Goal: Navigation & Orientation: Find specific page/section

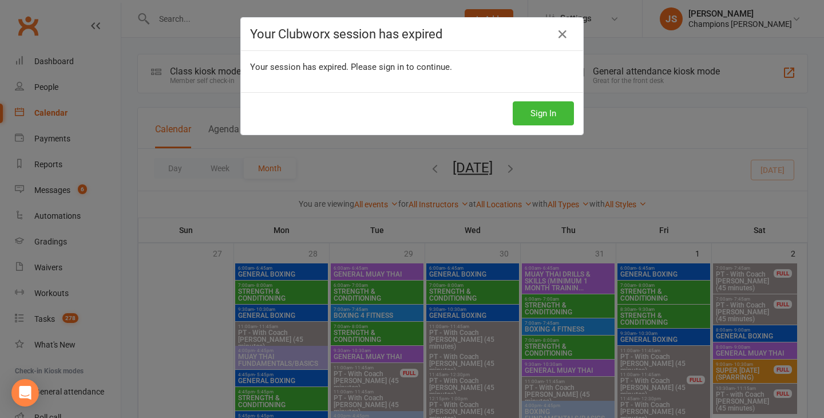
scroll to position [836, 0]
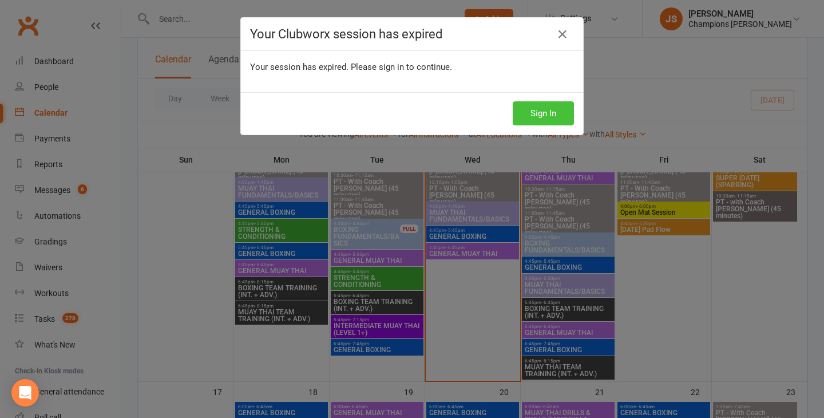
click at [542, 113] on button "Sign In" at bounding box center [543, 113] width 61 height 24
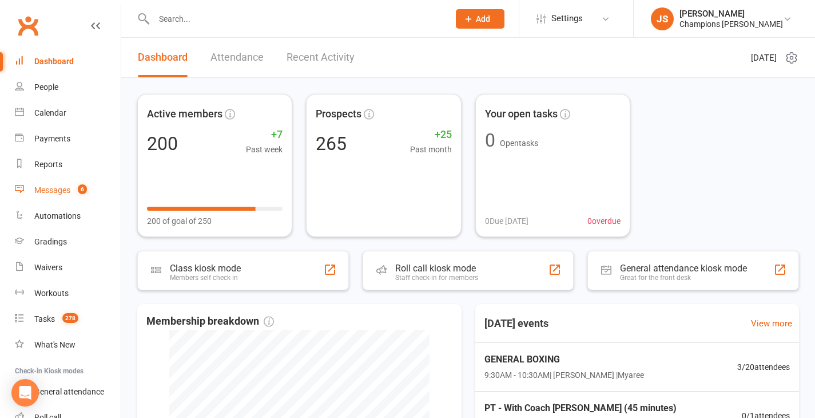
click at [77, 193] on count-badge "6" at bounding box center [79, 189] width 15 height 9
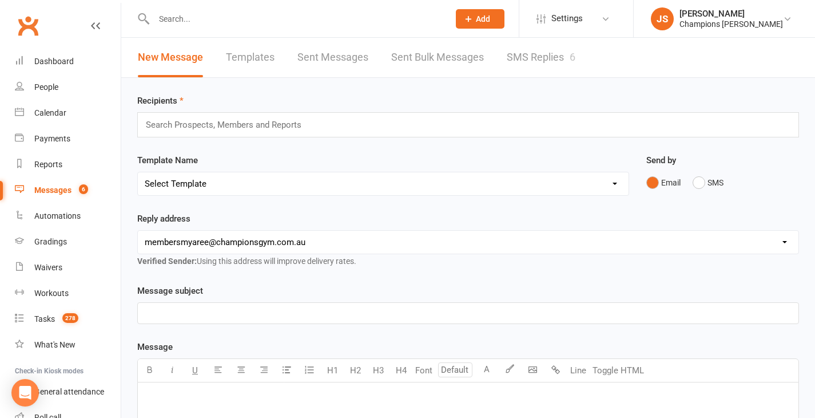
click at [544, 56] on link "SMS Replies 6" at bounding box center [541, 57] width 69 height 39
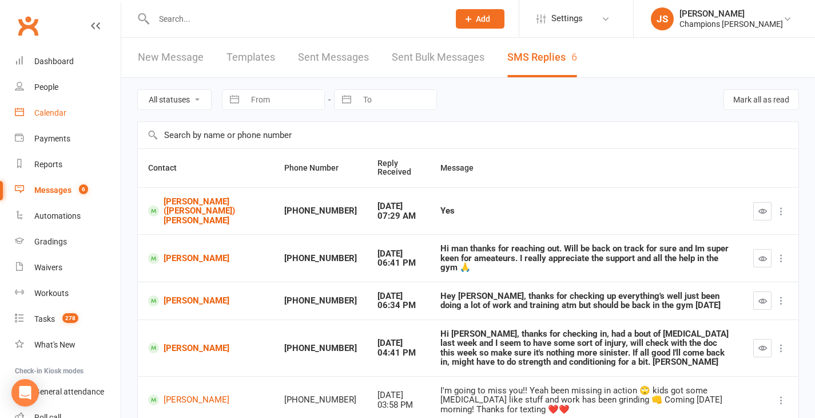
click at [66, 116] on div "Calendar" at bounding box center [50, 112] width 32 height 9
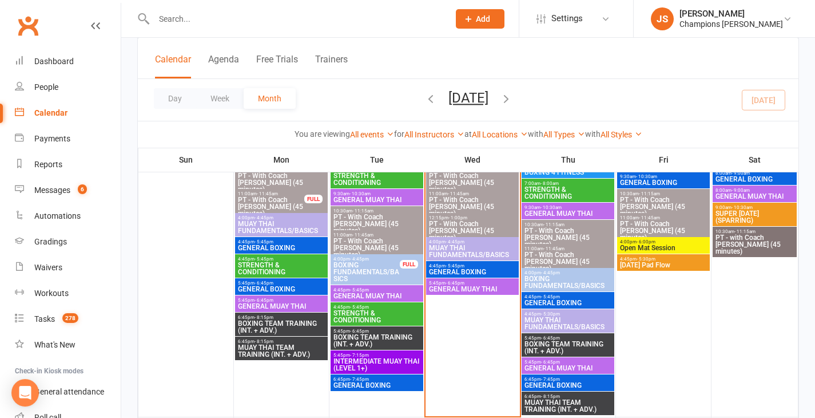
scroll to position [798, 0]
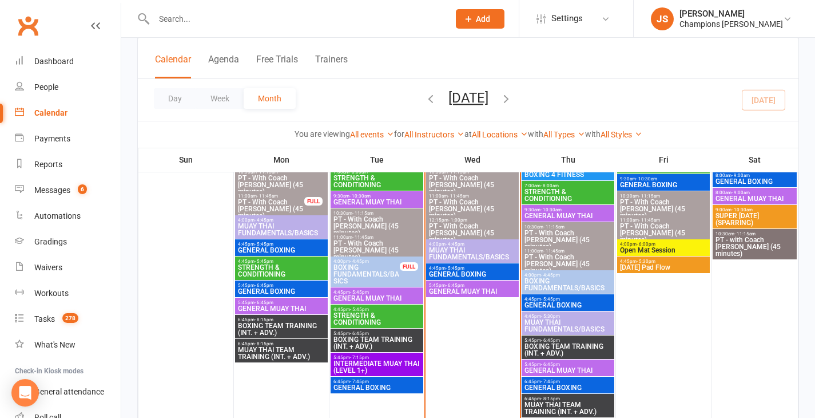
click at [481, 267] on span "4:45pm - 5:45pm" at bounding box center [473, 268] width 88 height 5
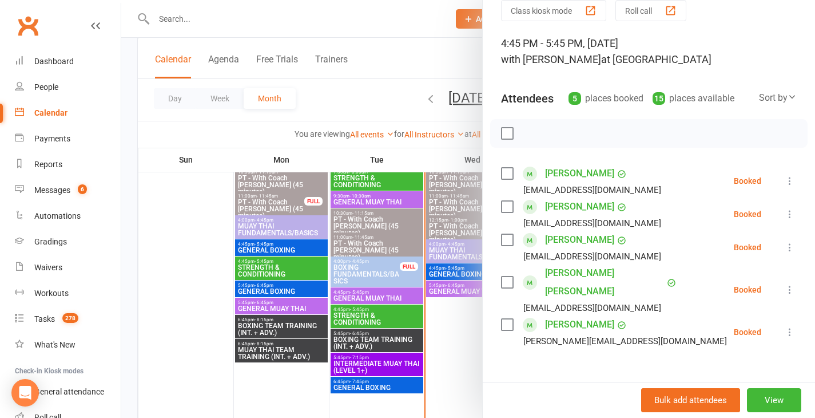
scroll to position [56, 0]
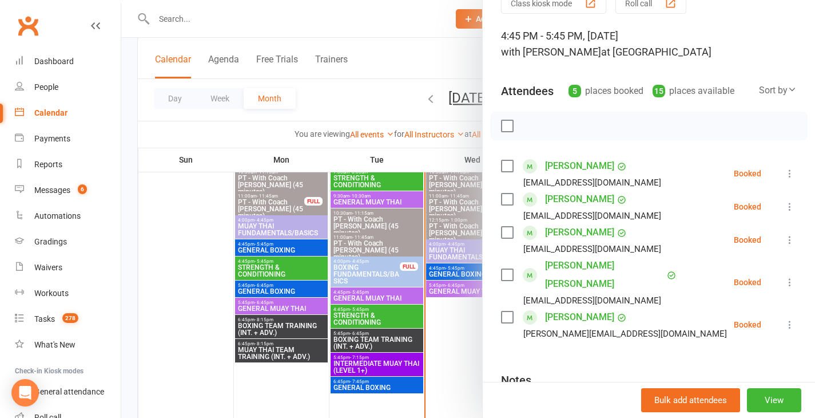
click at [445, 348] on div at bounding box center [468, 209] width 694 height 418
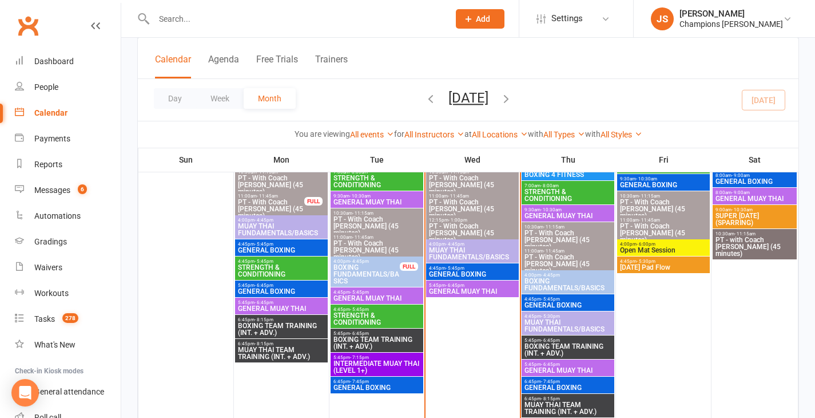
click at [469, 287] on span "5:45pm - 6:45pm" at bounding box center [473, 285] width 88 height 5
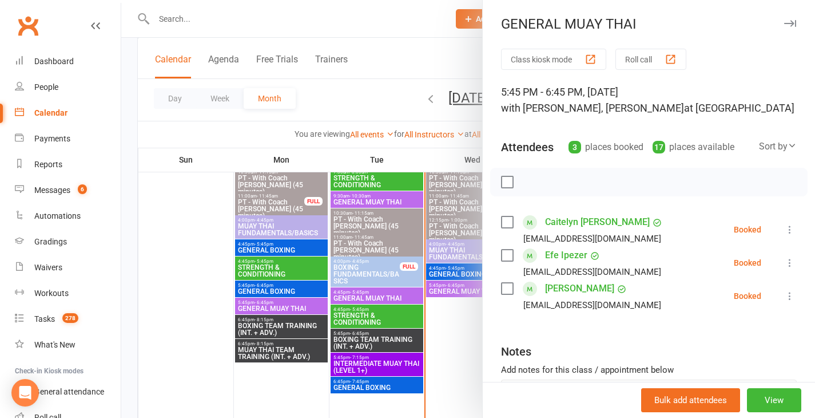
click at [457, 345] on div at bounding box center [468, 209] width 694 height 418
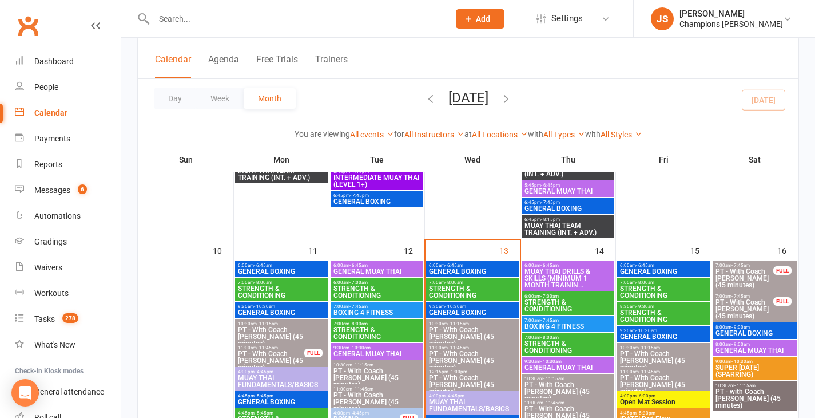
scroll to position [642, 0]
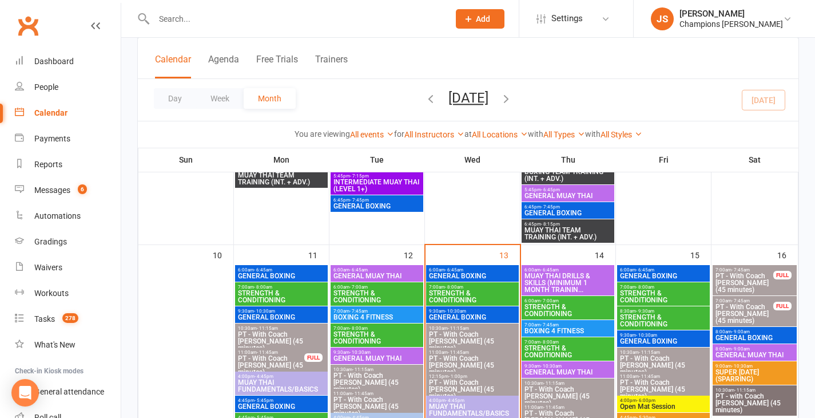
click at [471, 314] on span "GENERAL BOXING" at bounding box center [473, 317] width 88 height 7
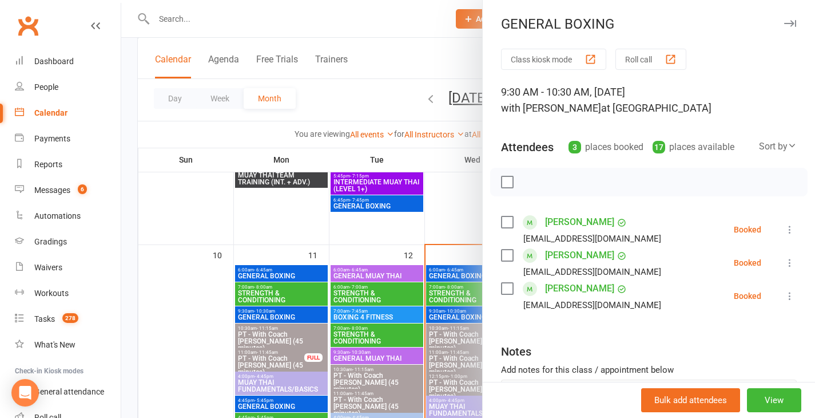
click at [458, 195] on div at bounding box center [468, 209] width 694 height 418
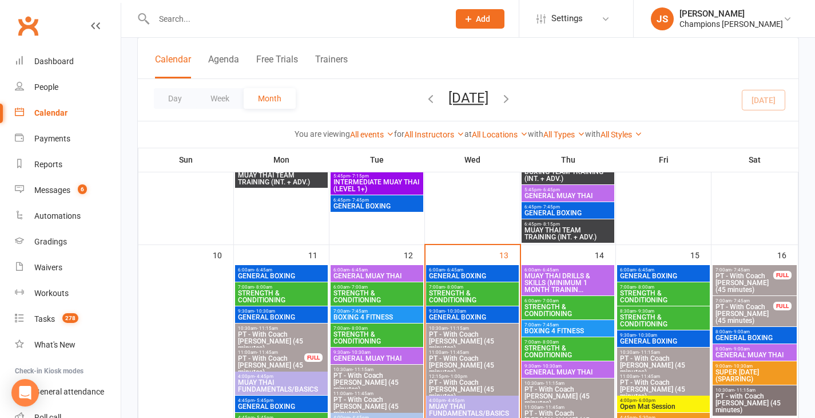
click at [550, 275] on span "MUAY THAI DRILLS & SKILLS (MINIMUM 1 MONTH TRAININ..." at bounding box center [568, 282] width 88 height 21
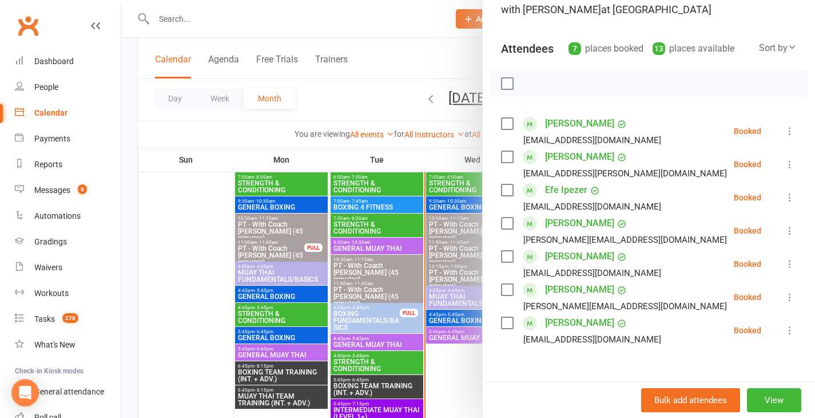
scroll to position [754, 0]
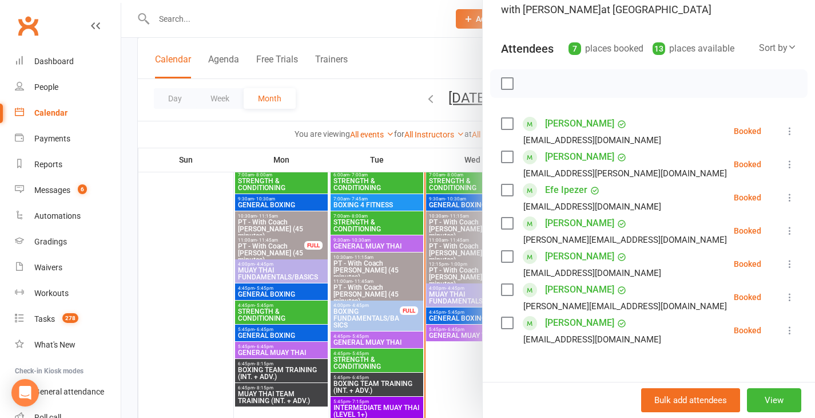
click at [457, 365] on div at bounding box center [468, 209] width 694 height 418
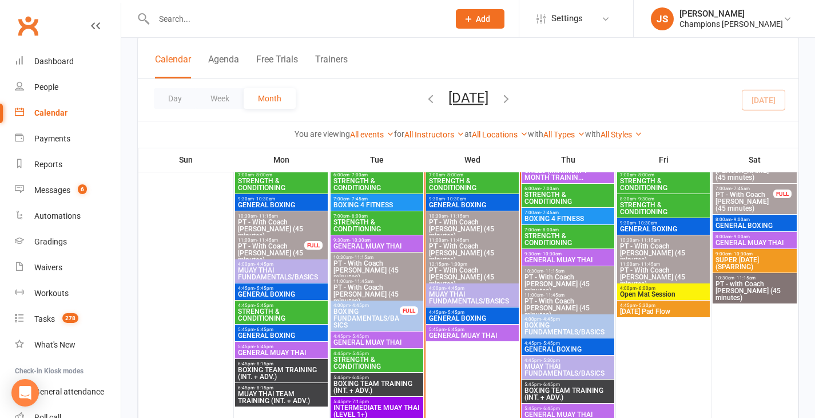
click at [651, 294] on span "Open Mat Session" at bounding box center [664, 294] width 88 height 7
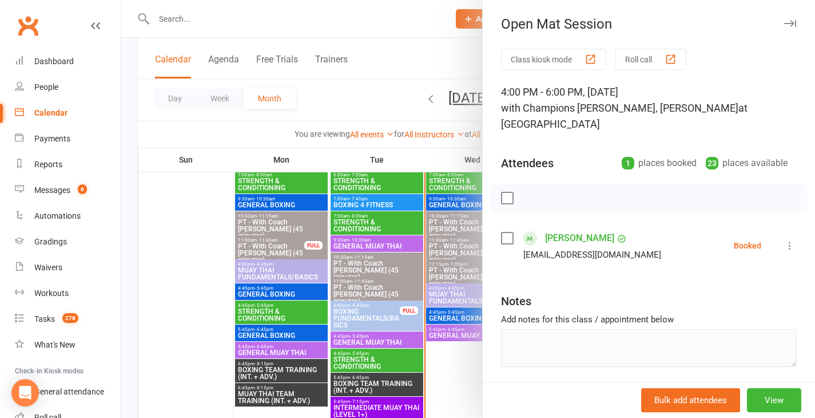
click at [459, 377] on div at bounding box center [468, 209] width 694 height 418
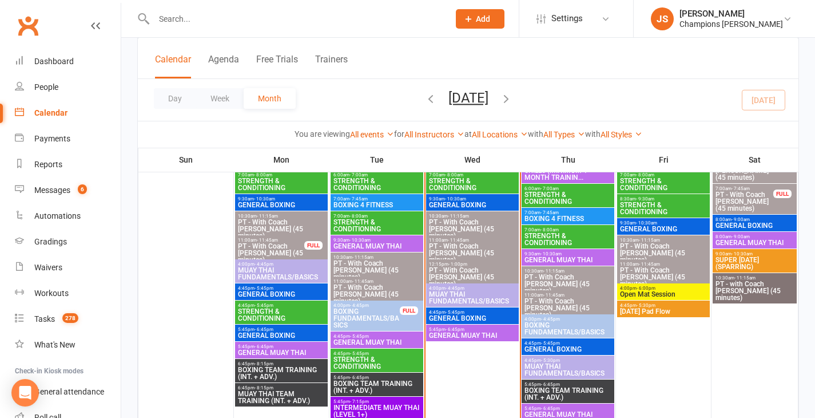
click at [675, 307] on span "4:45pm - 5:30pm" at bounding box center [664, 305] width 88 height 5
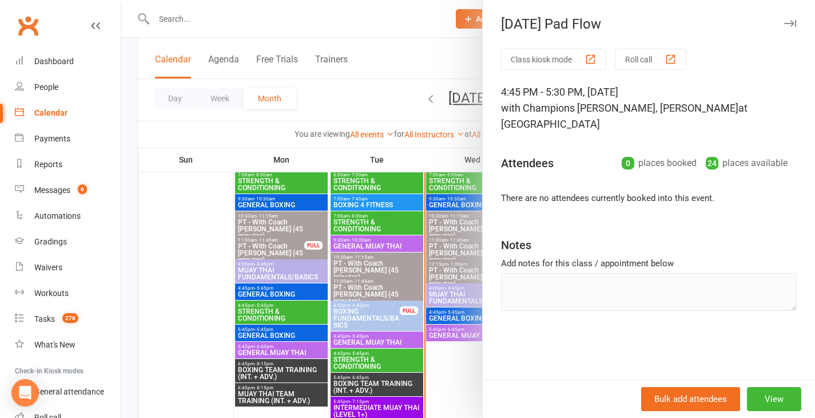
click at [461, 388] on div at bounding box center [468, 209] width 694 height 418
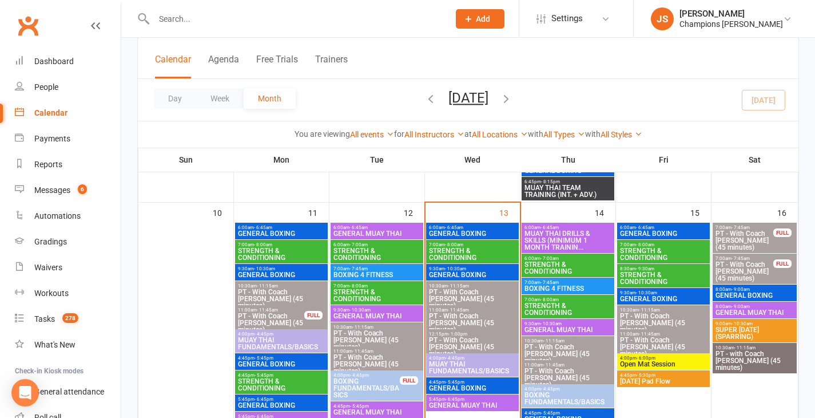
scroll to position [680, 0]
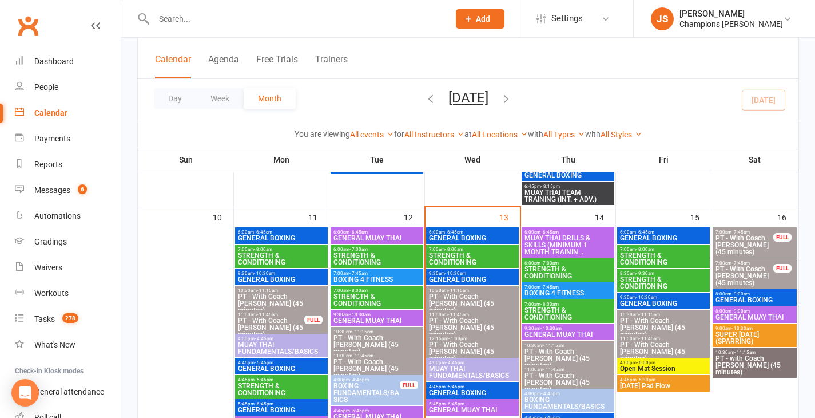
click at [738, 299] on span "GENERAL BOXING" at bounding box center [755, 299] width 80 height 7
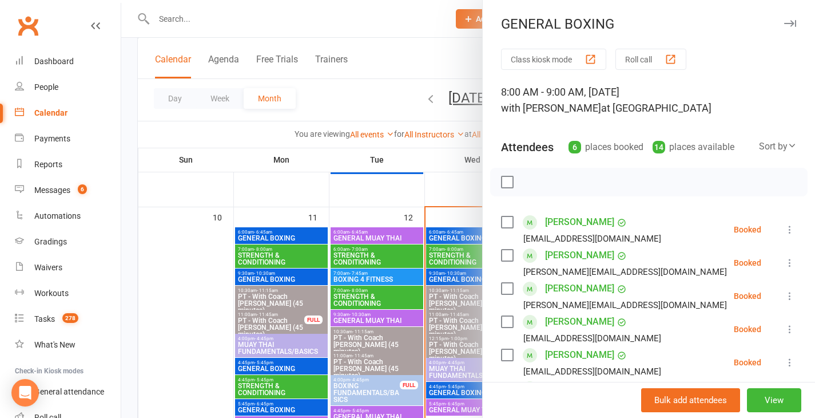
click at [447, 181] on div at bounding box center [468, 209] width 694 height 418
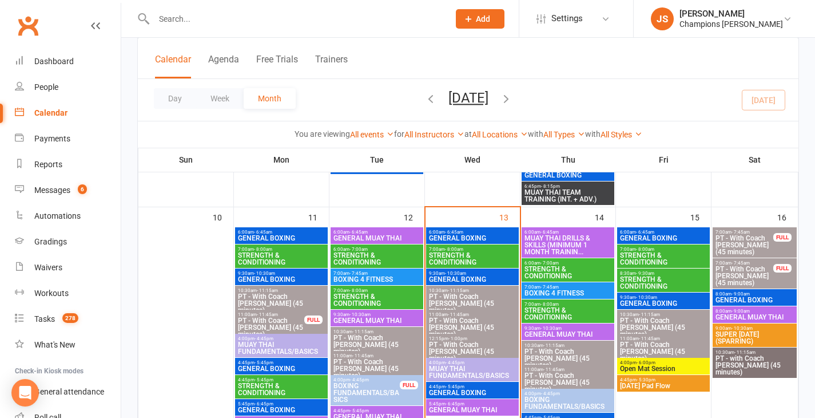
click at [748, 314] on span "GENERAL MUAY THAI" at bounding box center [755, 317] width 80 height 7
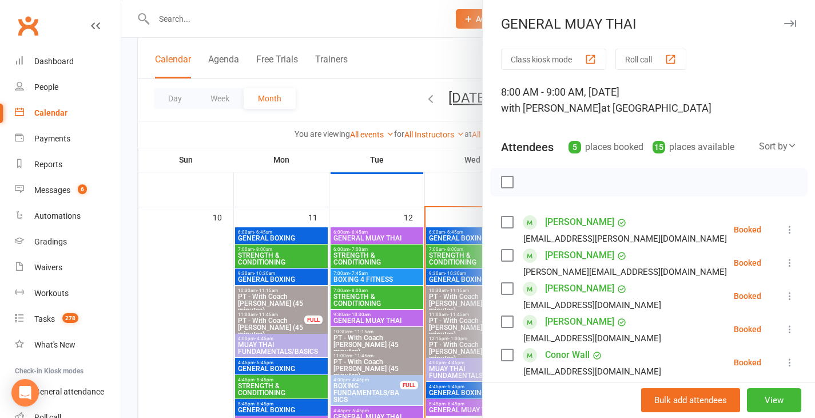
click at [445, 180] on div at bounding box center [468, 209] width 694 height 418
